Goal: Navigation & Orientation: Find specific page/section

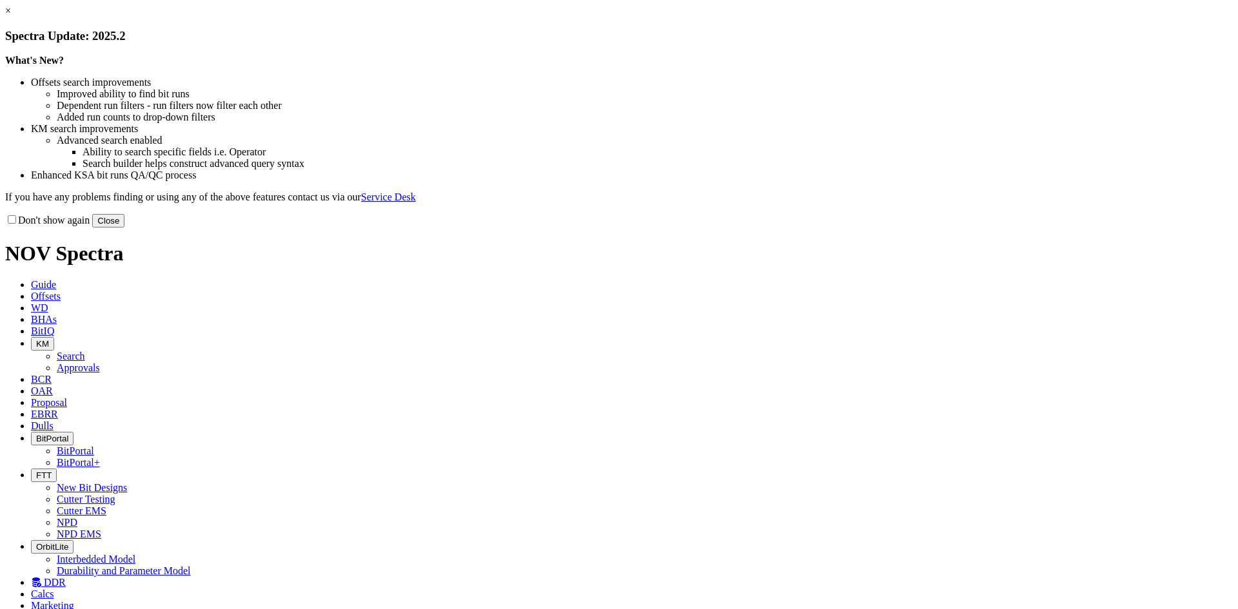
click at [124, 228] on button "Close" at bounding box center [108, 221] width 32 height 14
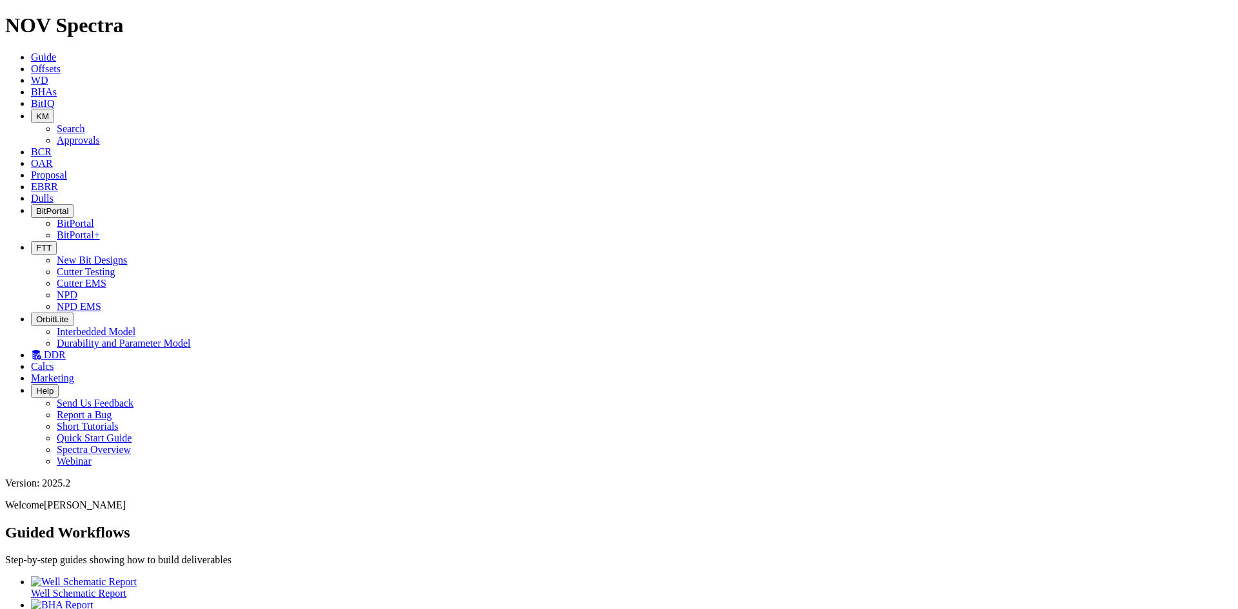
click at [36, 243] on icon "button" at bounding box center [36, 248] width 0 height 10
click at [115, 266] on link "Cutter Testing" at bounding box center [86, 271] width 59 height 11
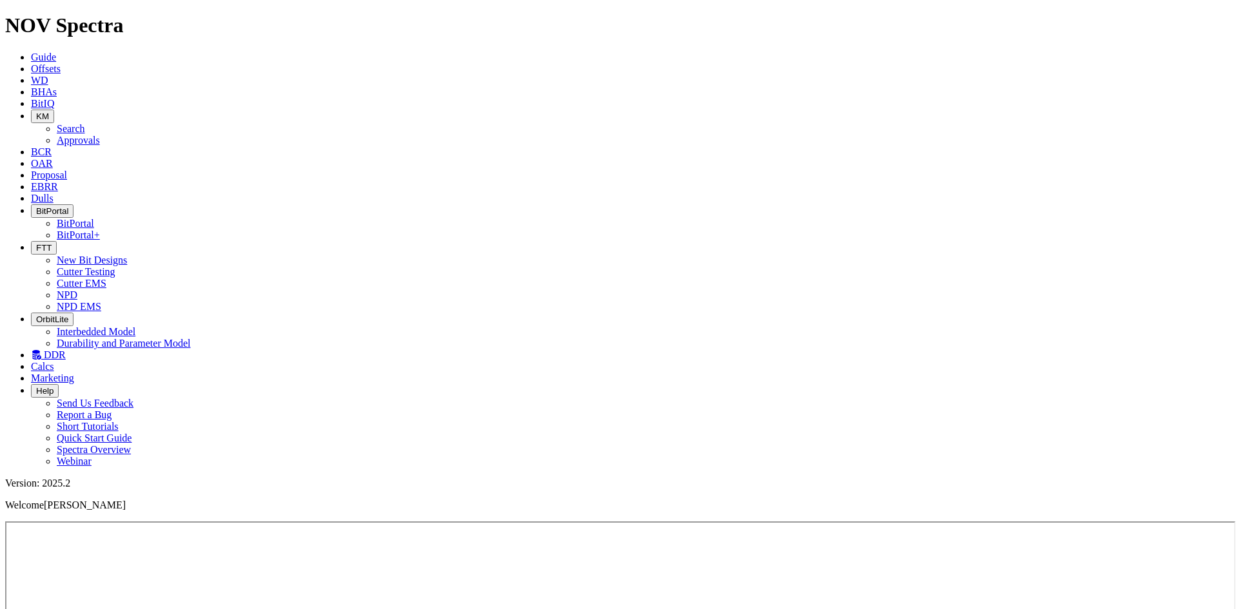
click at [31, 181] on icon at bounding box center [31, 186] width 0 height 11
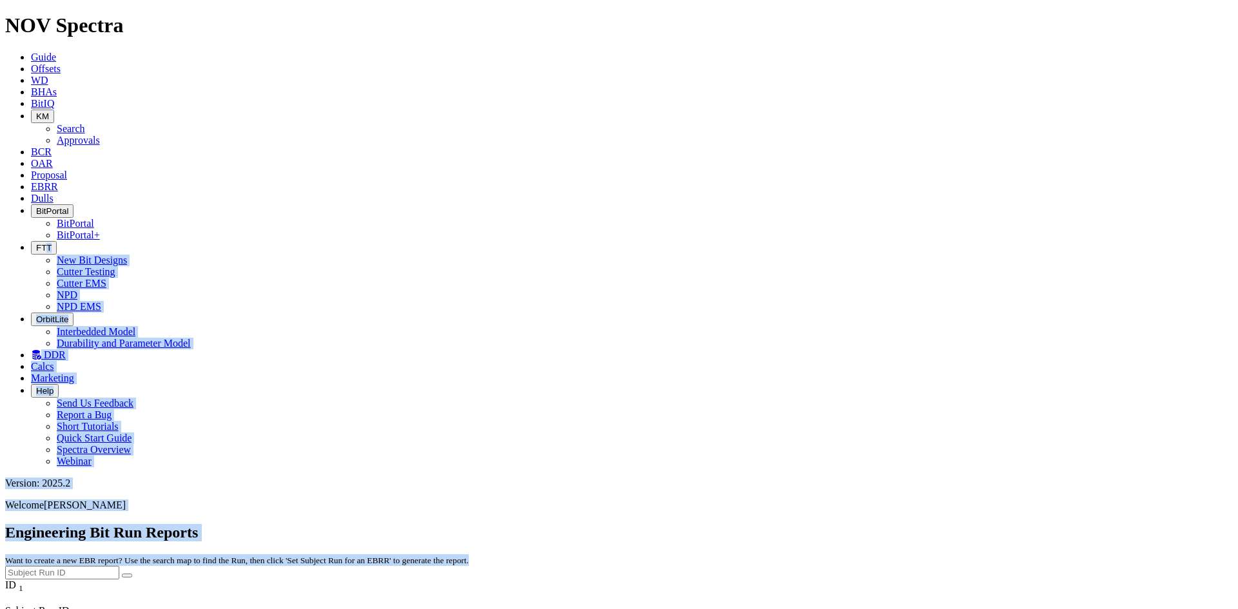
click at [36, 243] on icon "button" at bounding box center [36, 248] width 0 height 10
click at [568, 524] on div "Engineering Bit Run Reports Want to create a new EBR report? Use the search map…" at bounding box center [618, 551] width 1227 height 55
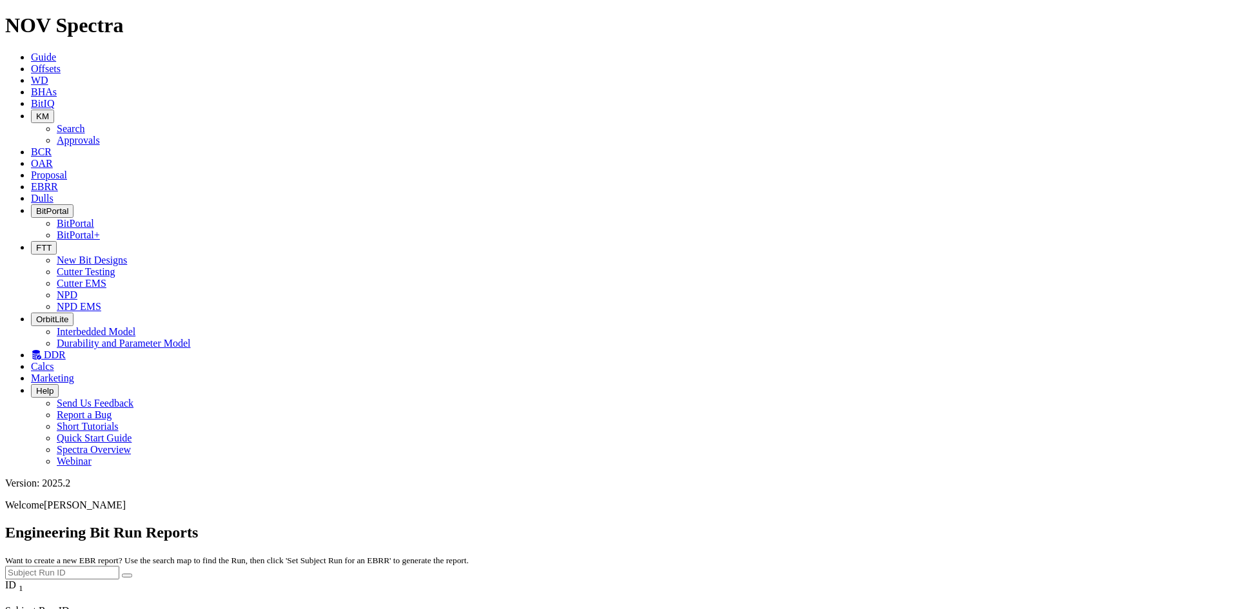
click at [57, 241] on button "FTT" at bounding box center [44, 248] width 26 height 14
click at [106, 278] on link "Cutter EMS" at bounding box center [82, 283] width 50 height 11
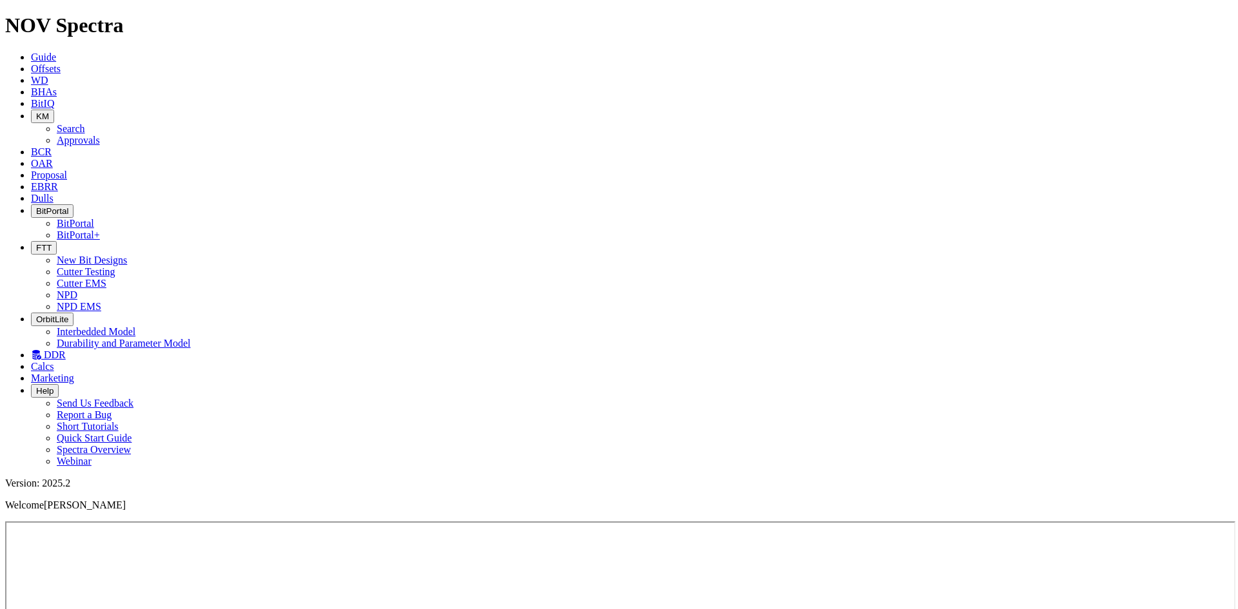
click at [41, 349] on icon at bounding box center [36, 354] width 10 height 11
click at [66, 349] on link "DDR" at bounding box center [48, 354] width 35 height 11
click at [36, 243] on icon "button" at bounding box center [36, 248] width 0 height 10
click at [77, 289] on link "NPD" at bounding box center [67, 294] width 21 height 11
click at [36, 243] on icon "button" at bounding box center [36, 248] width 0 height 10
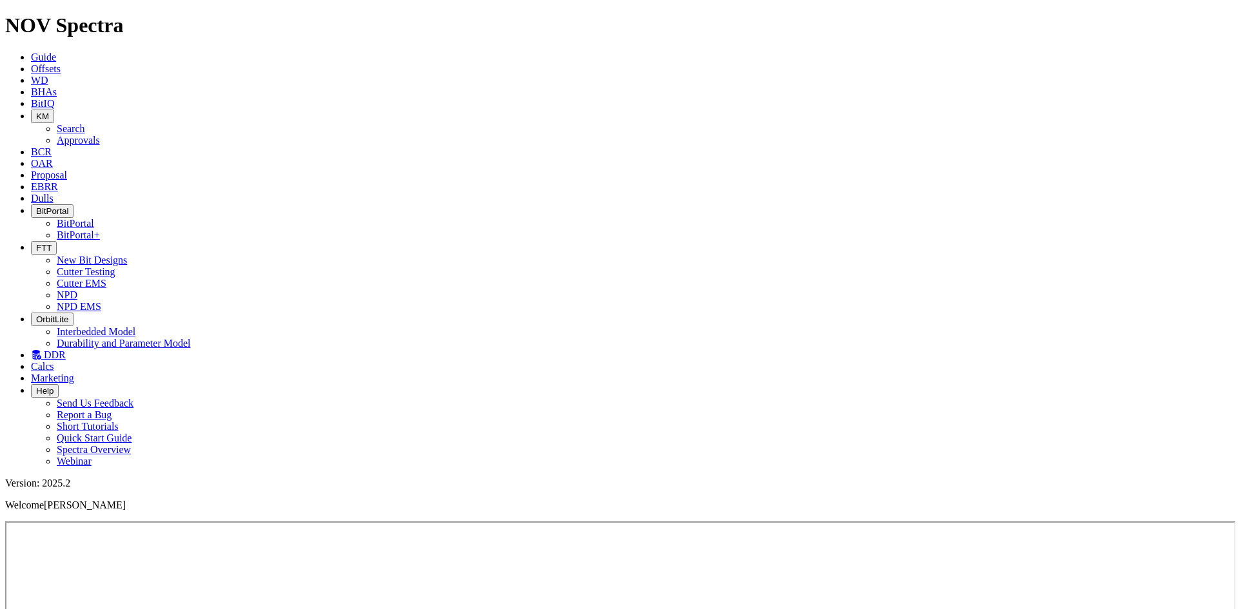
click at [115, 266] on link "Cutter Testing" at bounding box center [86, 271] width 59 height 11
click at [58, 181] on span "EBRR" at bounding box center [44, 186] width 27 height 11
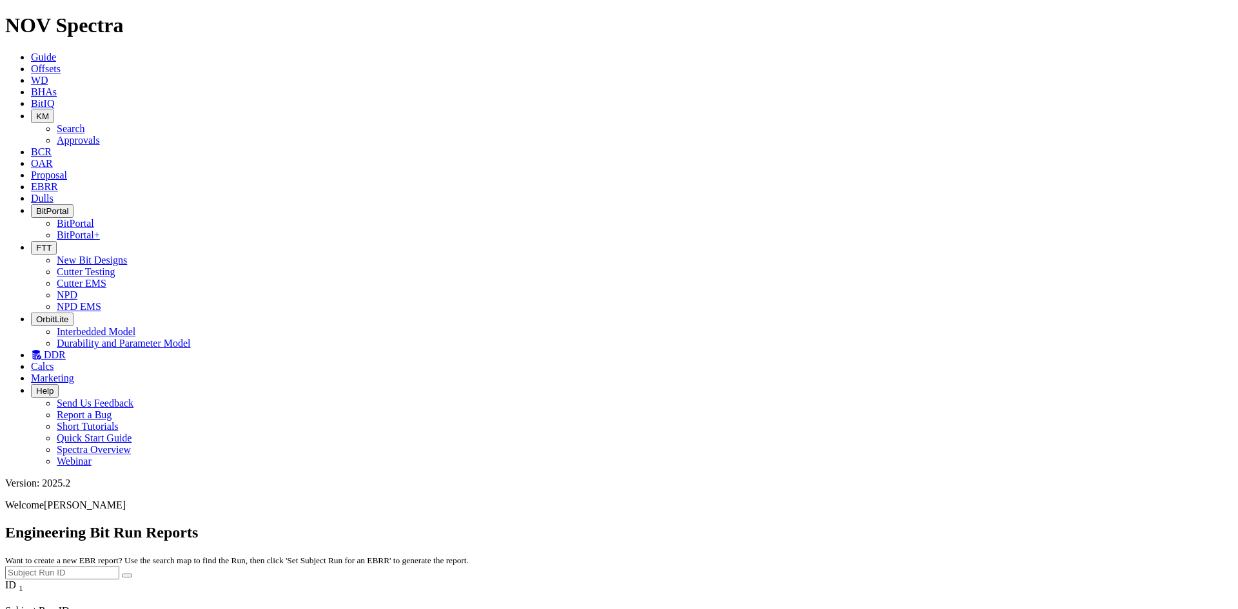
click at [31, 193] on icon at bounding box center [31, 198] width 0 height 11
click at [31, 98] on icon at bounding box center [31, 103] width 0 height 11
